Goal: Navigation & Orientation: Find specific page/section

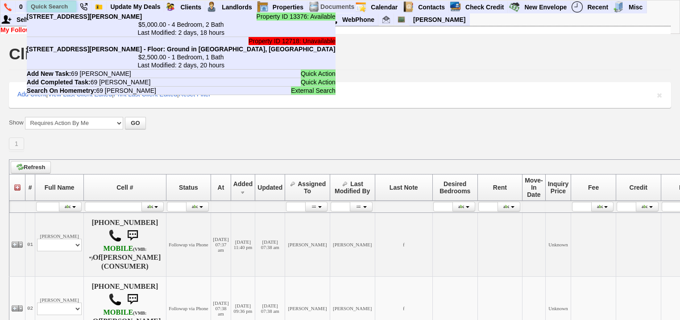
click at [59, 10] on input "text" at bounding box center [51, 6] width 49 height 11
paste input "203-606-7240"
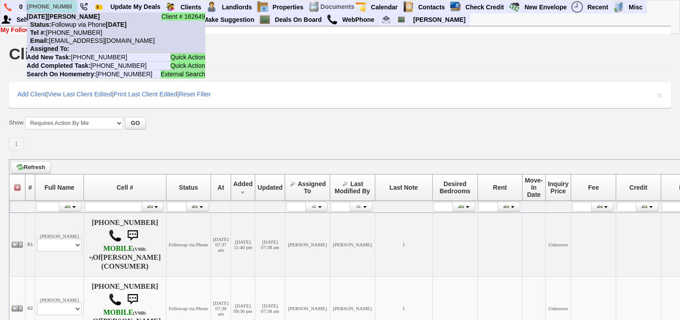
type input "203-606-7240"
click at [70, 39] on nobr "Email: 2ts4sgzb9nf7sit5ant4z8539u@convo.zillow.com" at bounding box center [91, 40] width 128 height 7
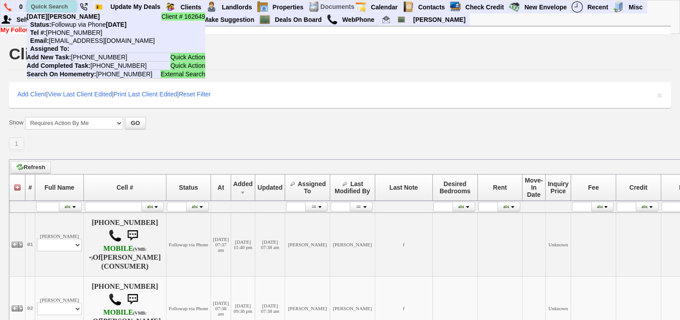
click at [59, 9] on input "text" at bounding box center [51, 6] width 49 height 11
paste input "347-970-1390"
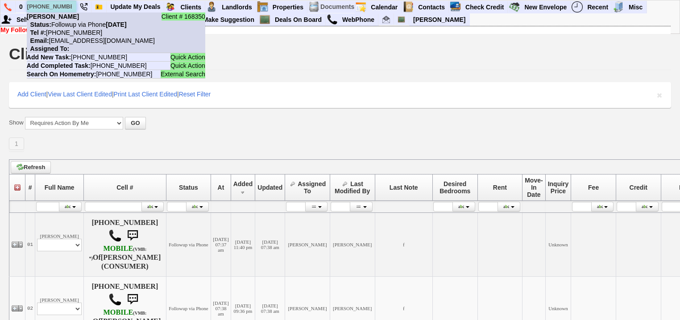
type input "347-970-1390"
click at [79, 41] on nobr "Email: 538f6r6xv4qmsi4un7xa4acaags@convo.zillow.com" at bounding box center [91, 40] width 128 height 7
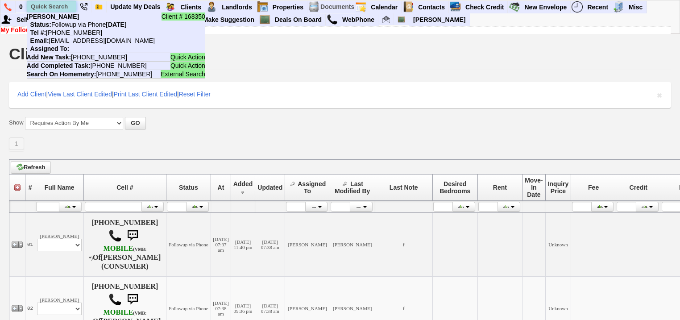
click at [58, 9] on input "text" at bounding box center [51, 6] width 49 height 11
paste input "914-698-2497"
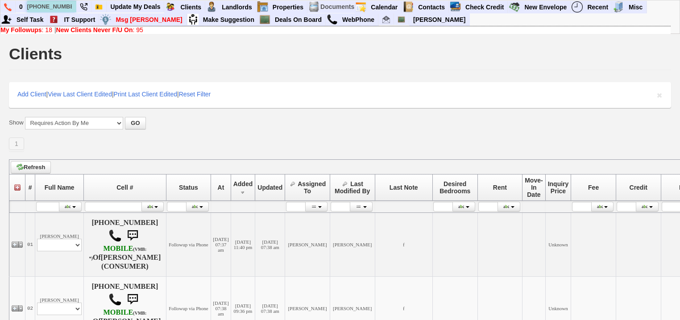
type input "914-698-2497"
click at [27, 27] on b "My Followups" at bounding box center [20, 29] width 41 height 7
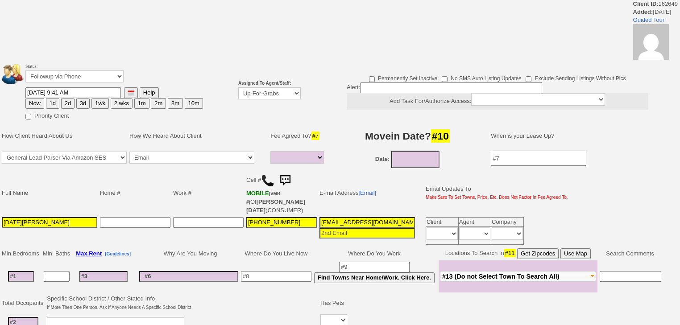
select select
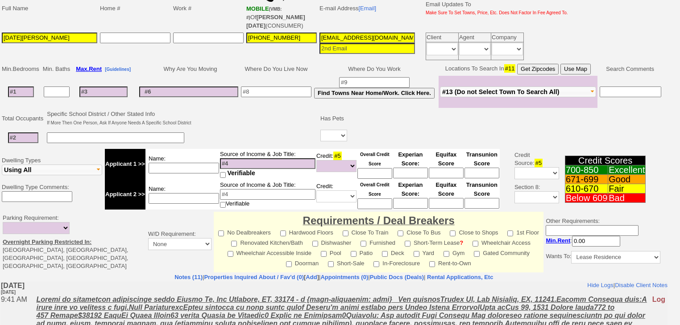
scroll to position [285, 0]
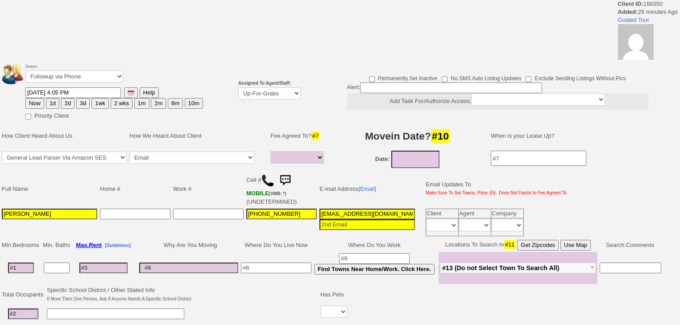
select select
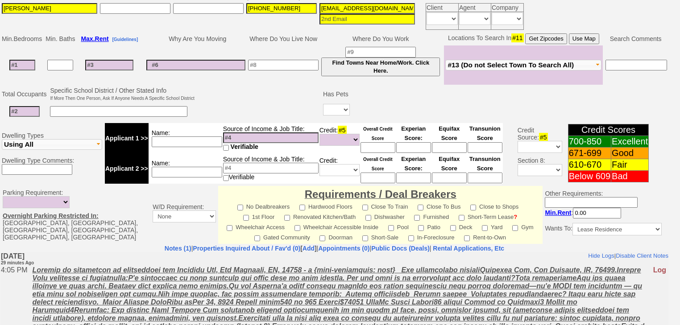
scroll to position [282, 0]
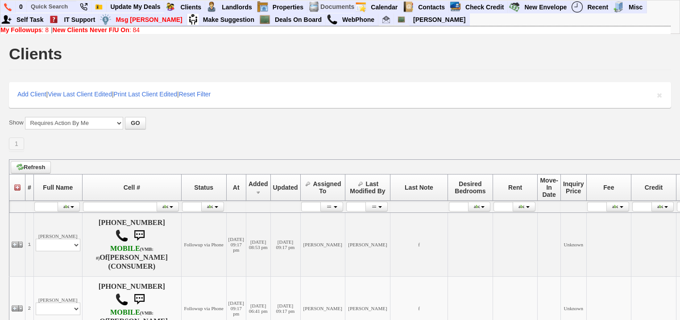
click at [70, 29] on b "New Clients Never F/U On" at bounding box center [91, 29] width 77 height 7
click at [41, 27] on b "My Followups" at bounding box center [20, 29] width 41 height 7
click at [271, 19] on link "Deals On Board" at bounding box center [298, 20] width 54 height 12
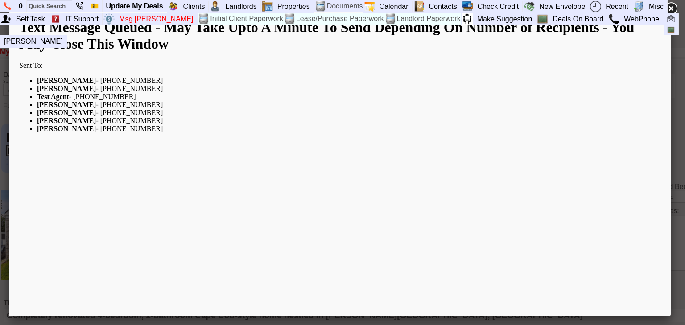
click at [674, 8] on link at bounding box center [671, 9] width 16 height 16
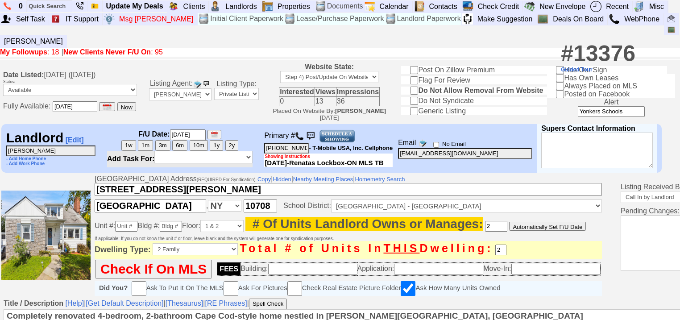
click at [21, 48] on b "My Followups" at bounding box center [23, 52] width 47 height 8
